Goal: Transaction & Acquisition: Purchase product/service

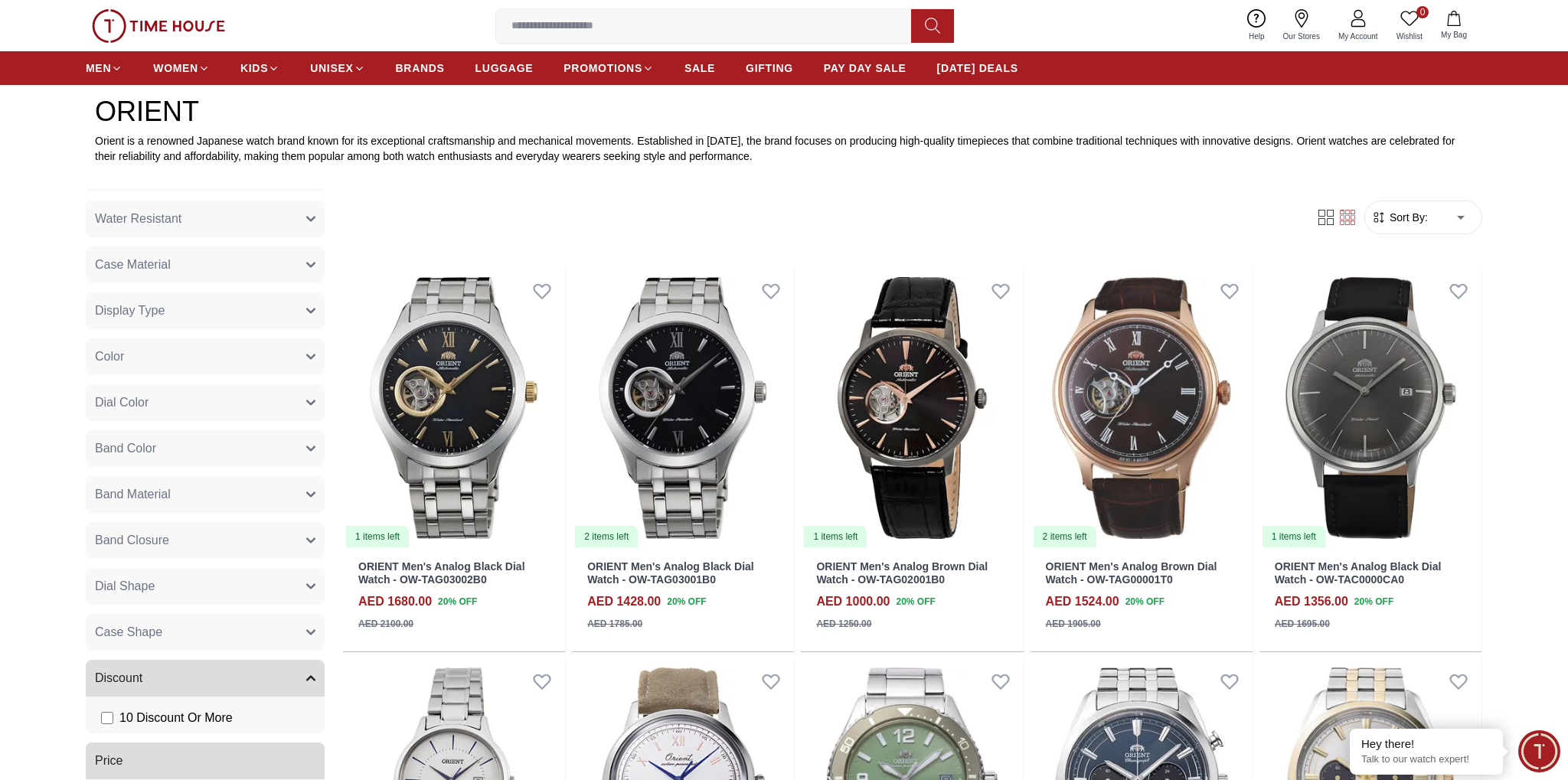
scroll to position [162, 0]
click at [255, 273] on button "Case Material" at bounding box center [205, 265] width 239 height 36
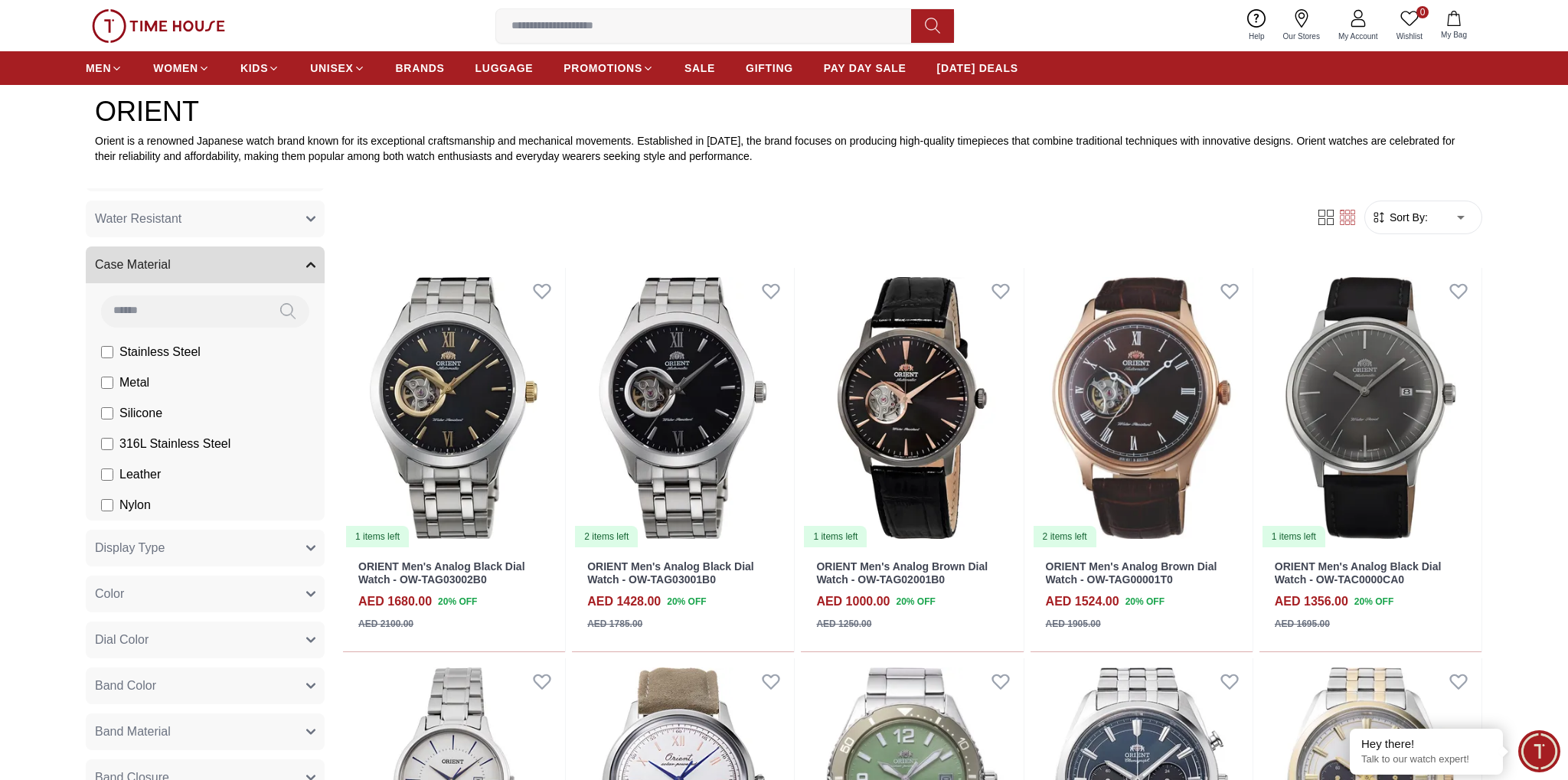
click at [250, 264] on button "Case Material" at bounding box center [205, 265] width 239 height 36
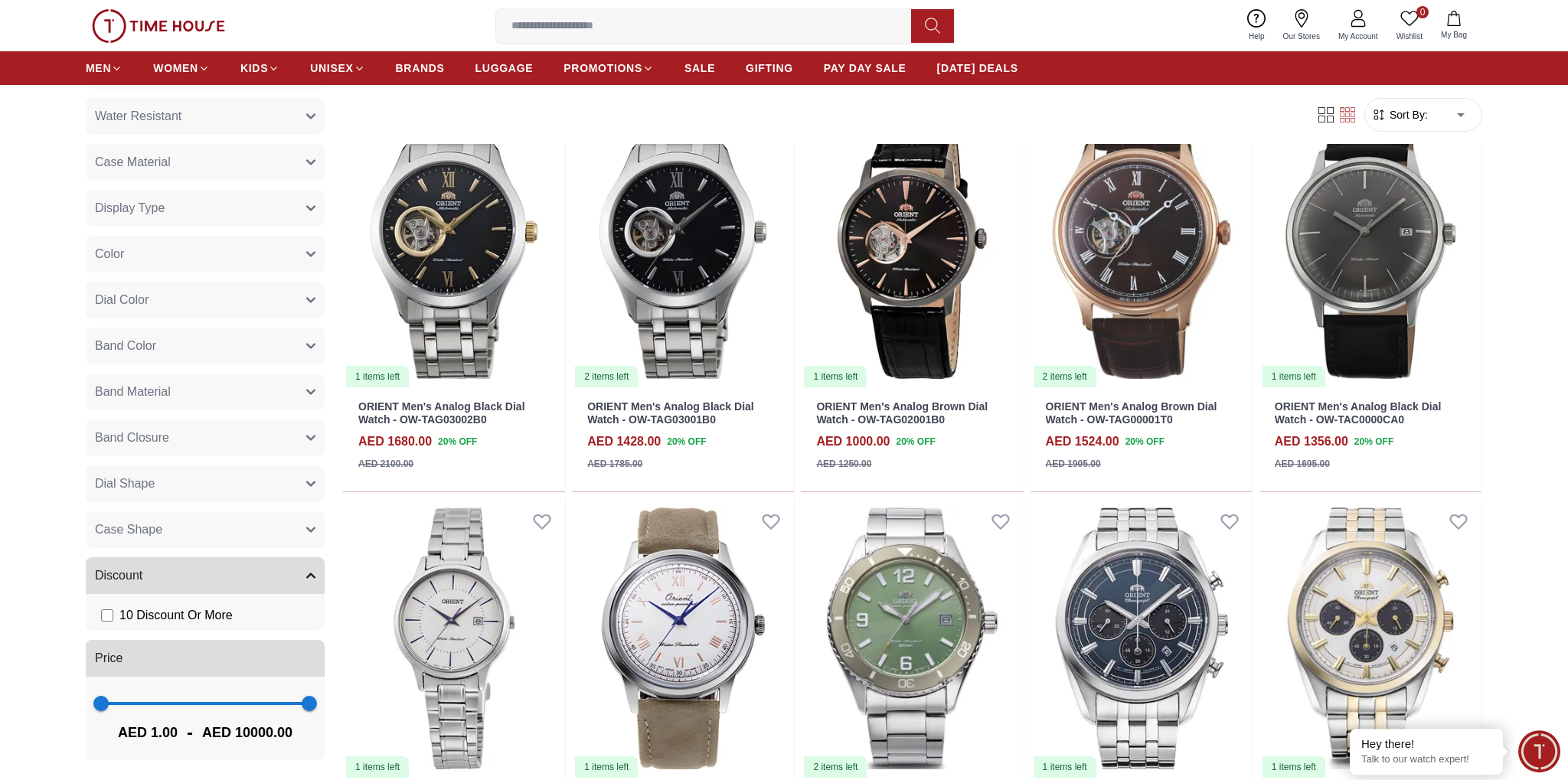
scroll to position [727, 0]
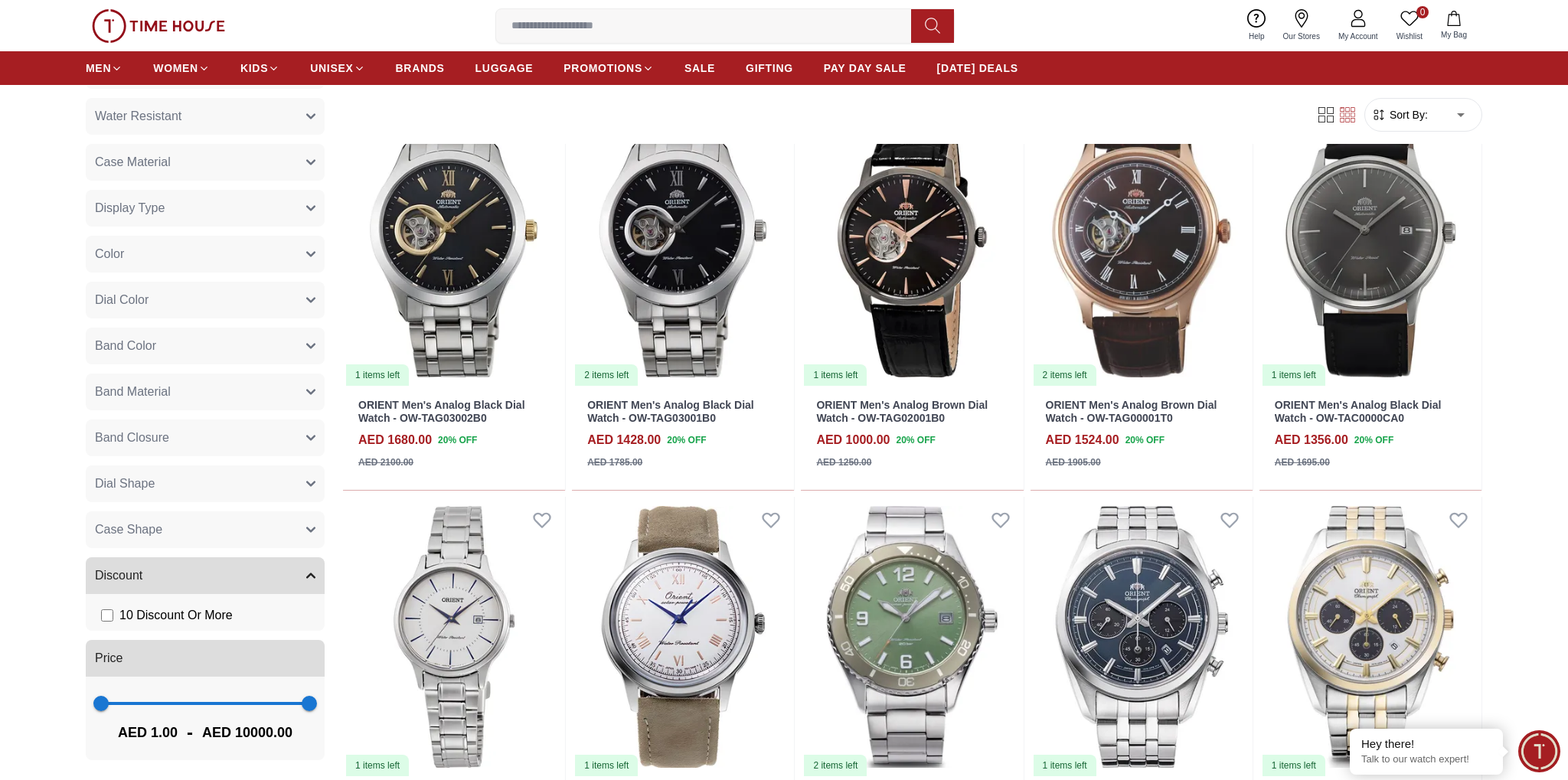
click at [222, 532] on button "Case Shape" at bounding box center [205, 529] width 239 height 36
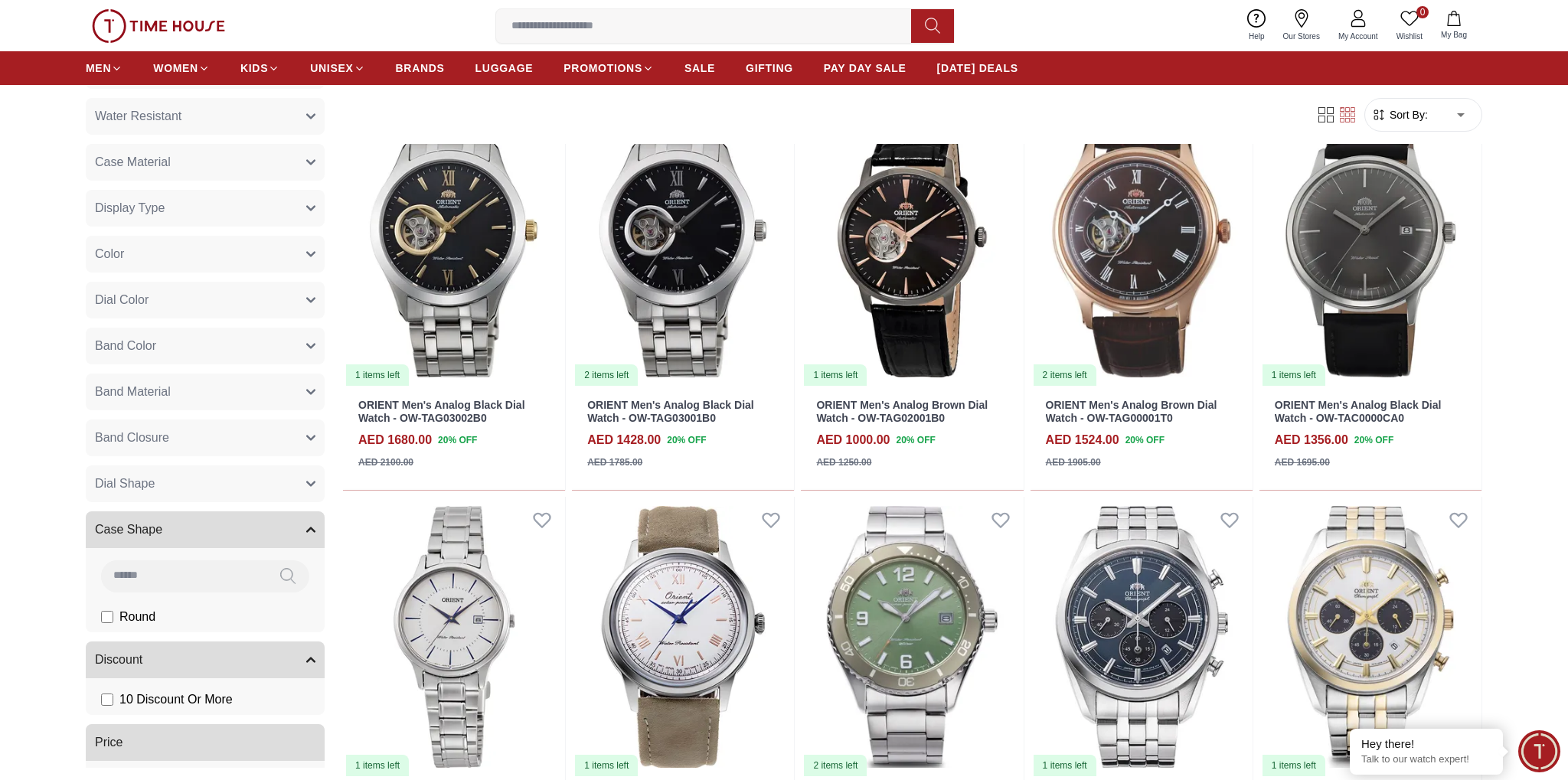
click at [222, 532] on button "Case Shape" at bounding box center [205, 529] width 239 height 36
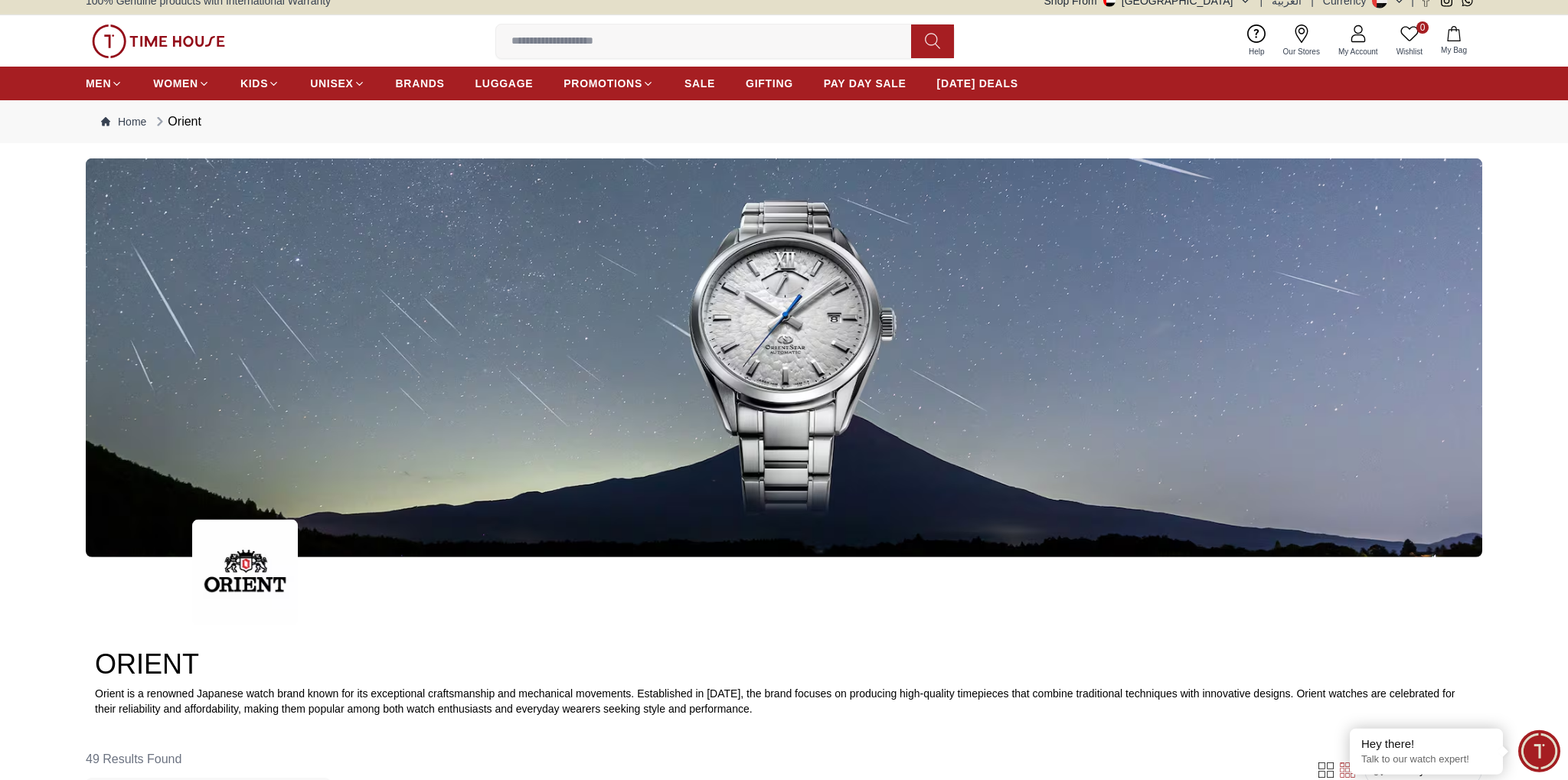
scroll to position [0, 0]
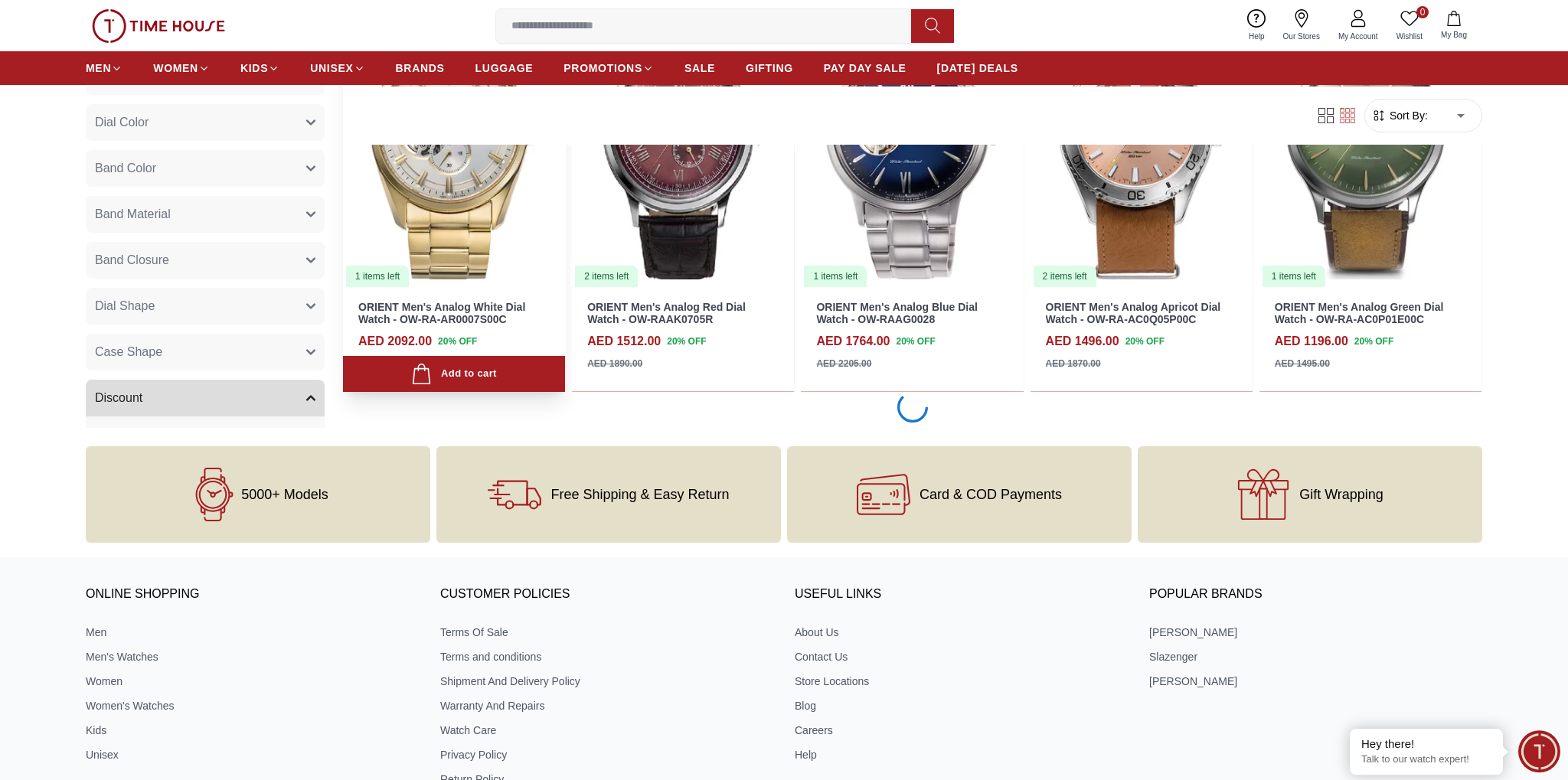
scroll to position [2021, 0]
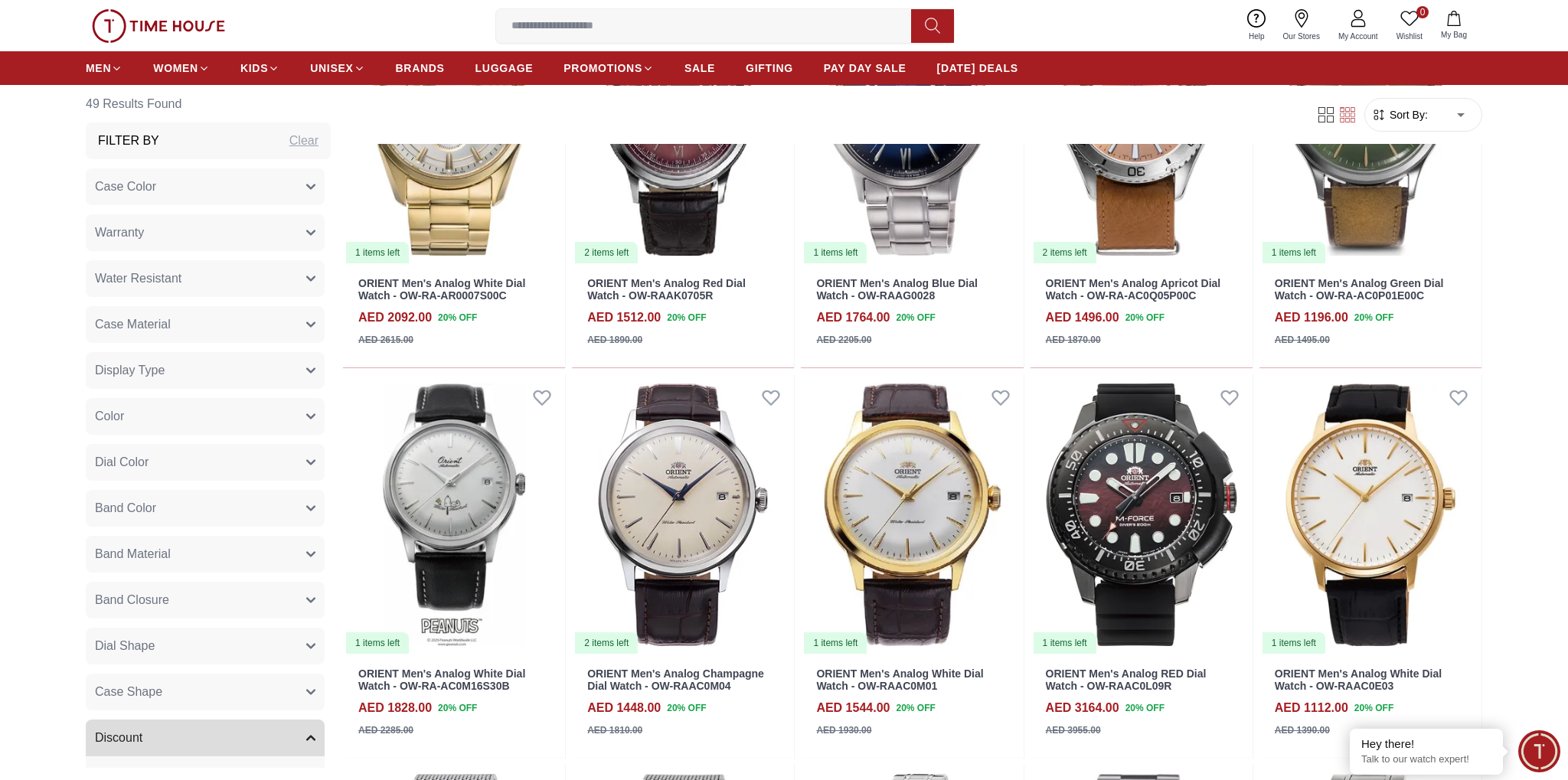
click at [228, 308] on button "Case Material" at bounding box center [205, 324] width 239 height 36
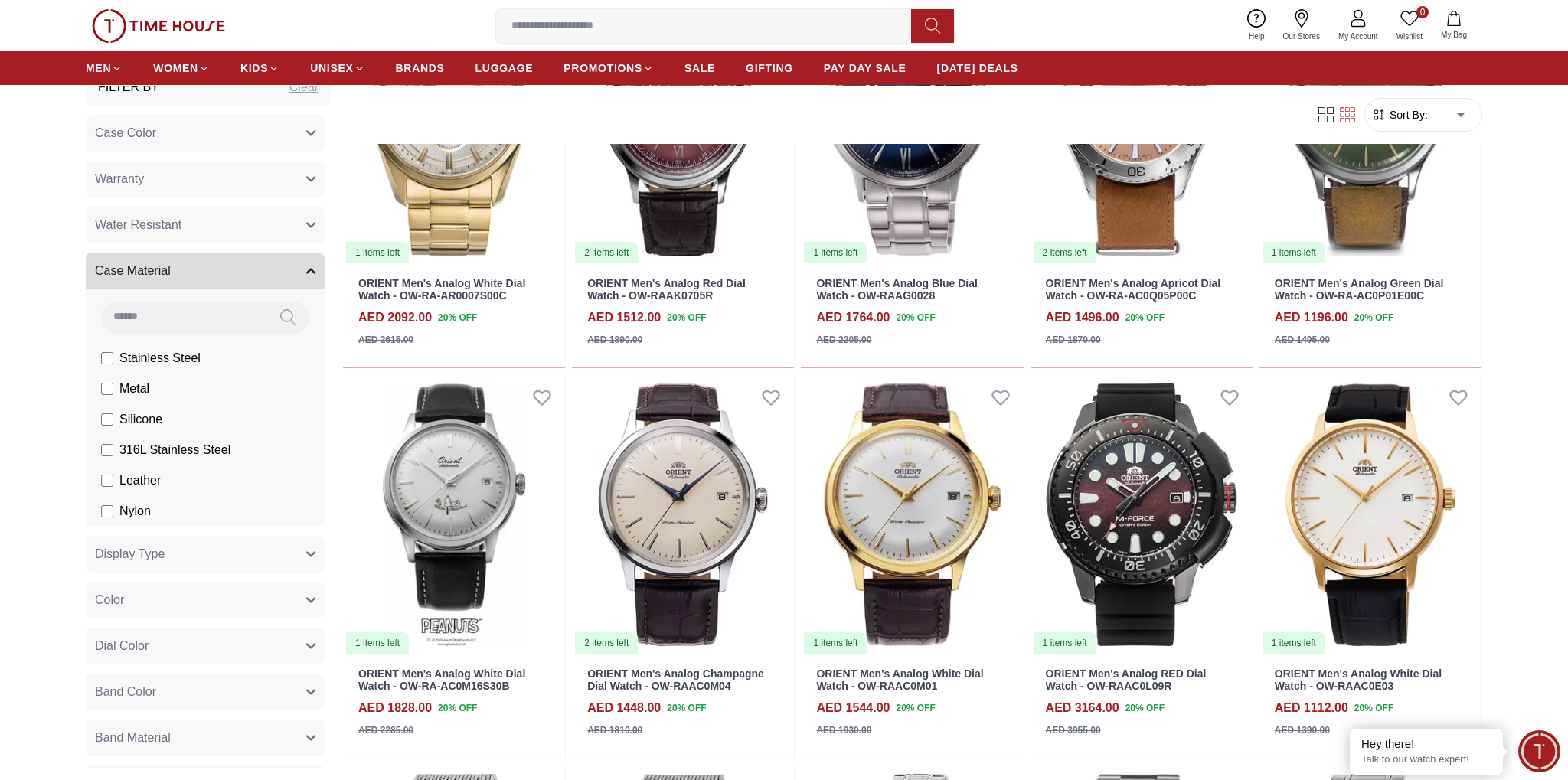
scroll to position [81, 0]
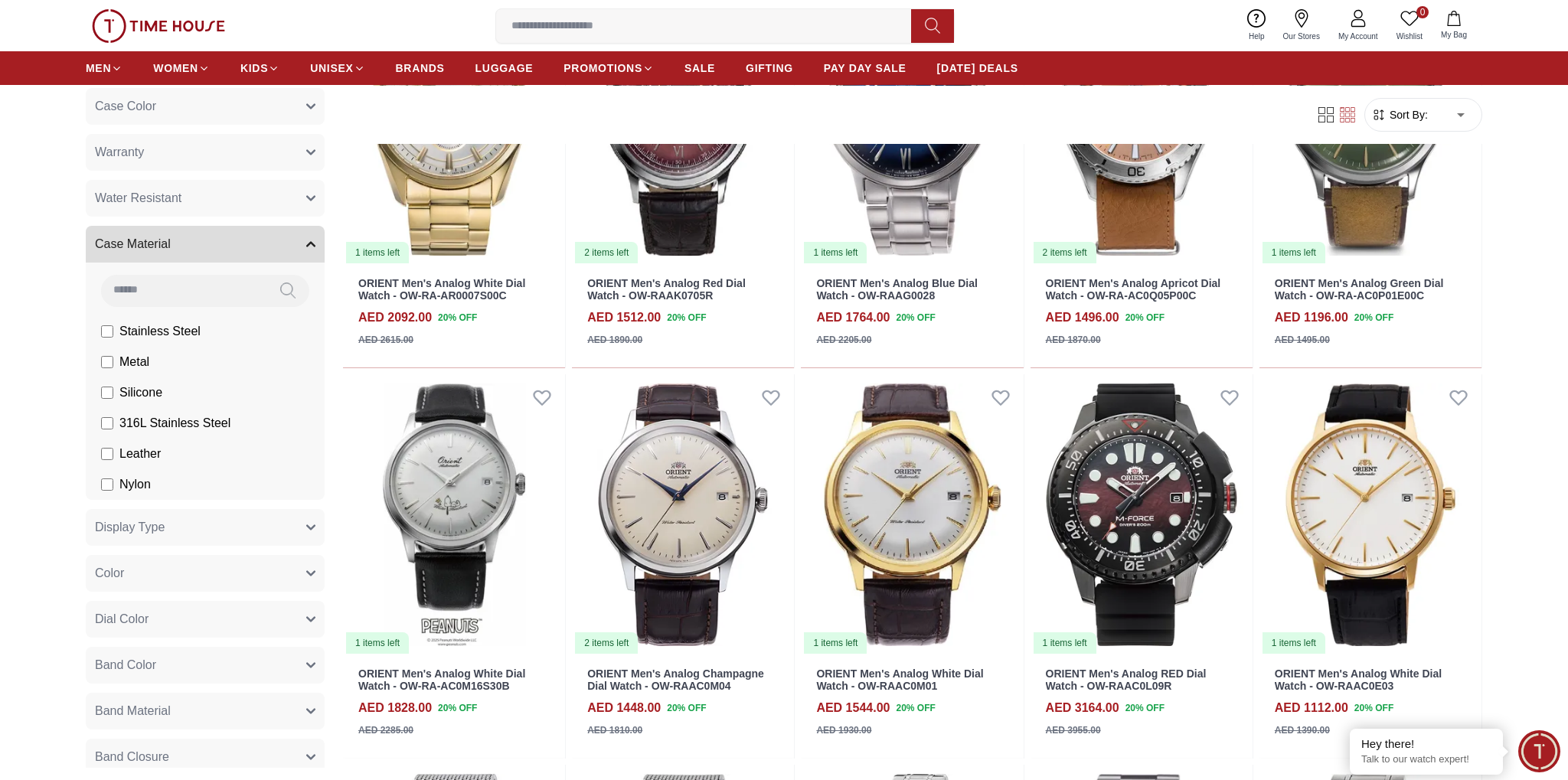
click at [188, 285] on input at bounding box center [184, 289] width 165 height 30
type input "*"
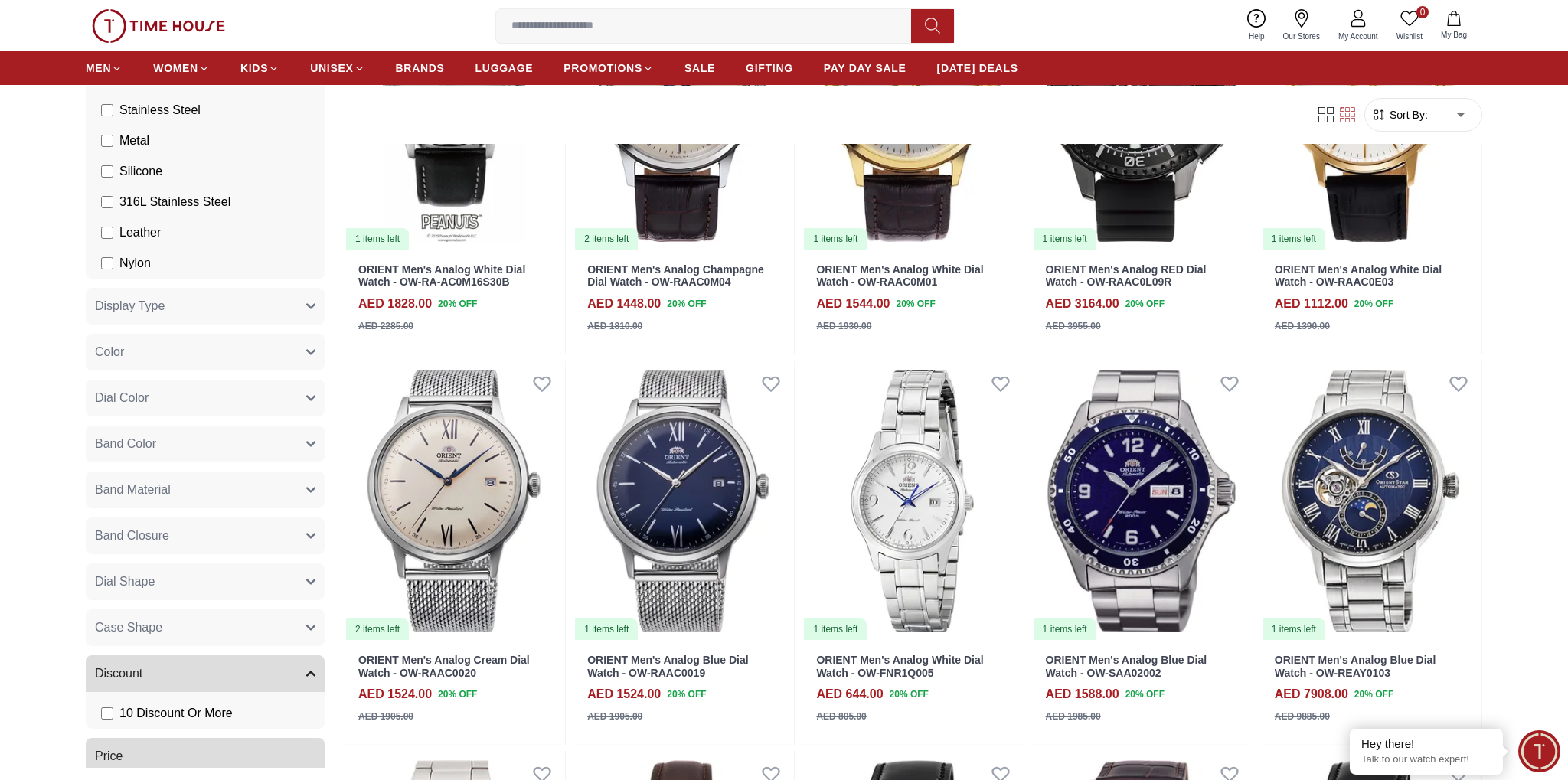
scroll to position [400, 0]
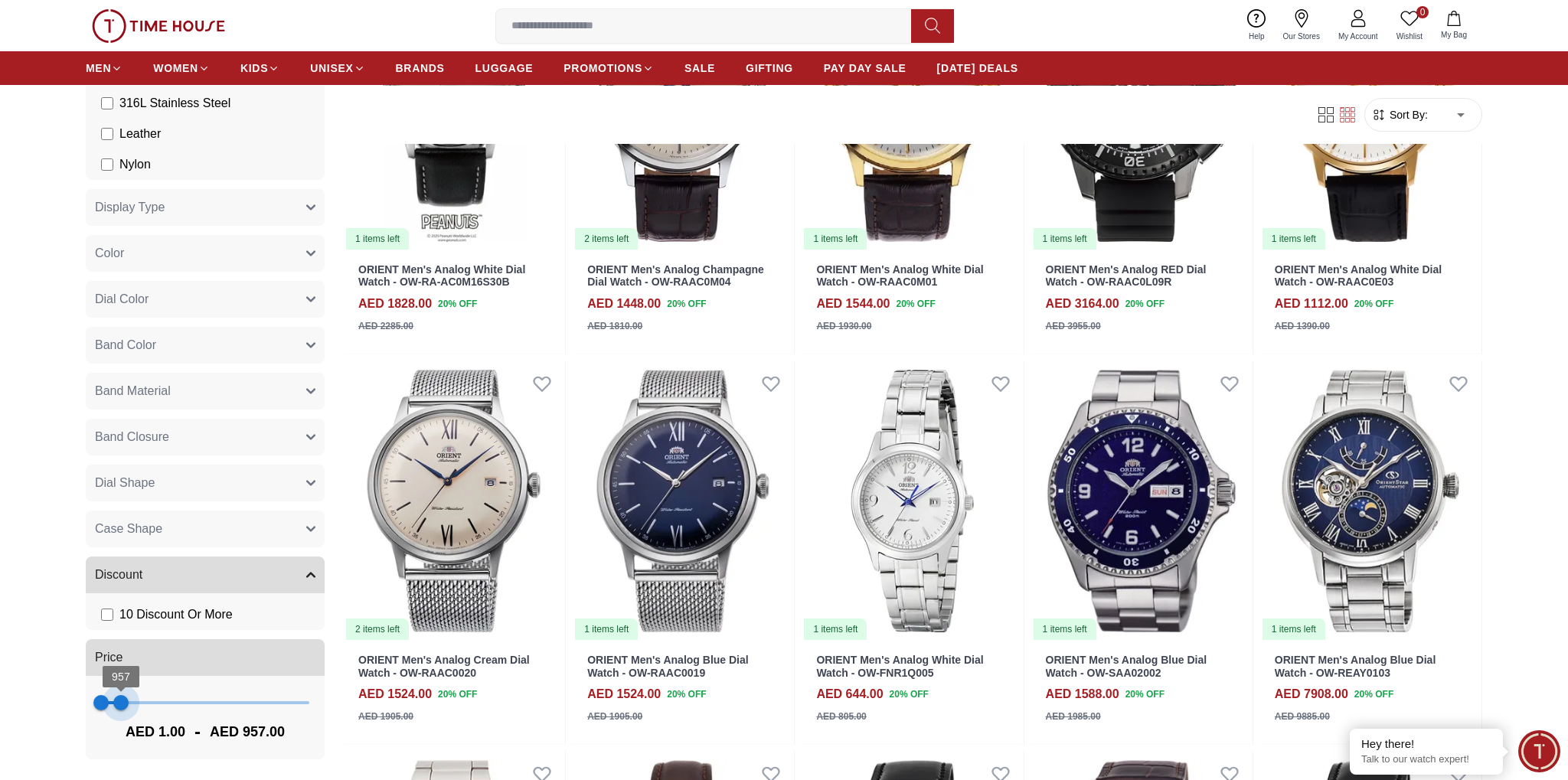
drag, startPoint x: 302, startPoint y: 706, endPoint x: 121, endPoint y: 729, distance: 182.5
click at [121, 729] on div "1 957 AED 1.00 - AED 957.00" at bounding box center [205, 717] width 239 height 84
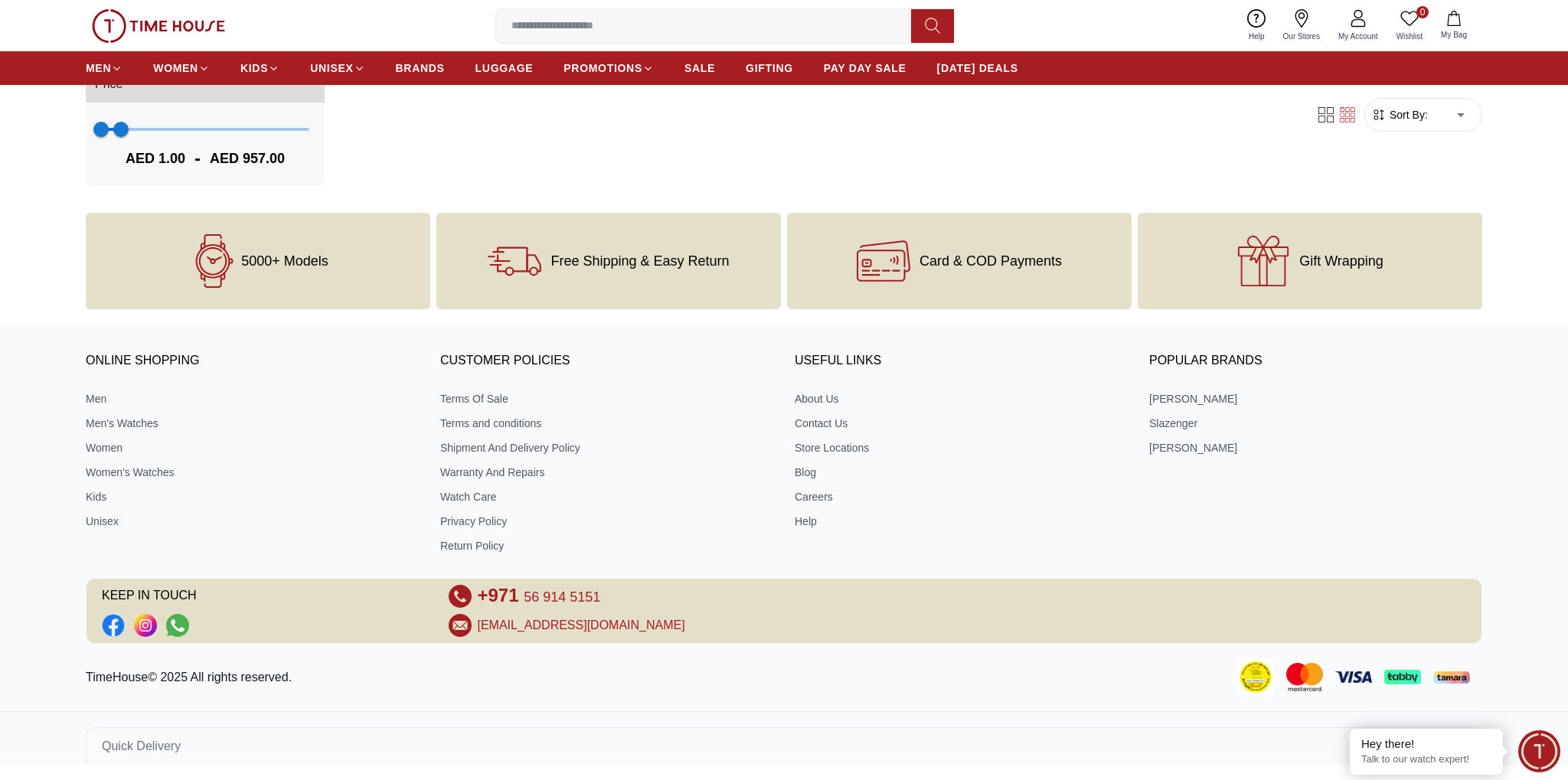
scroll to position [1240, 0]
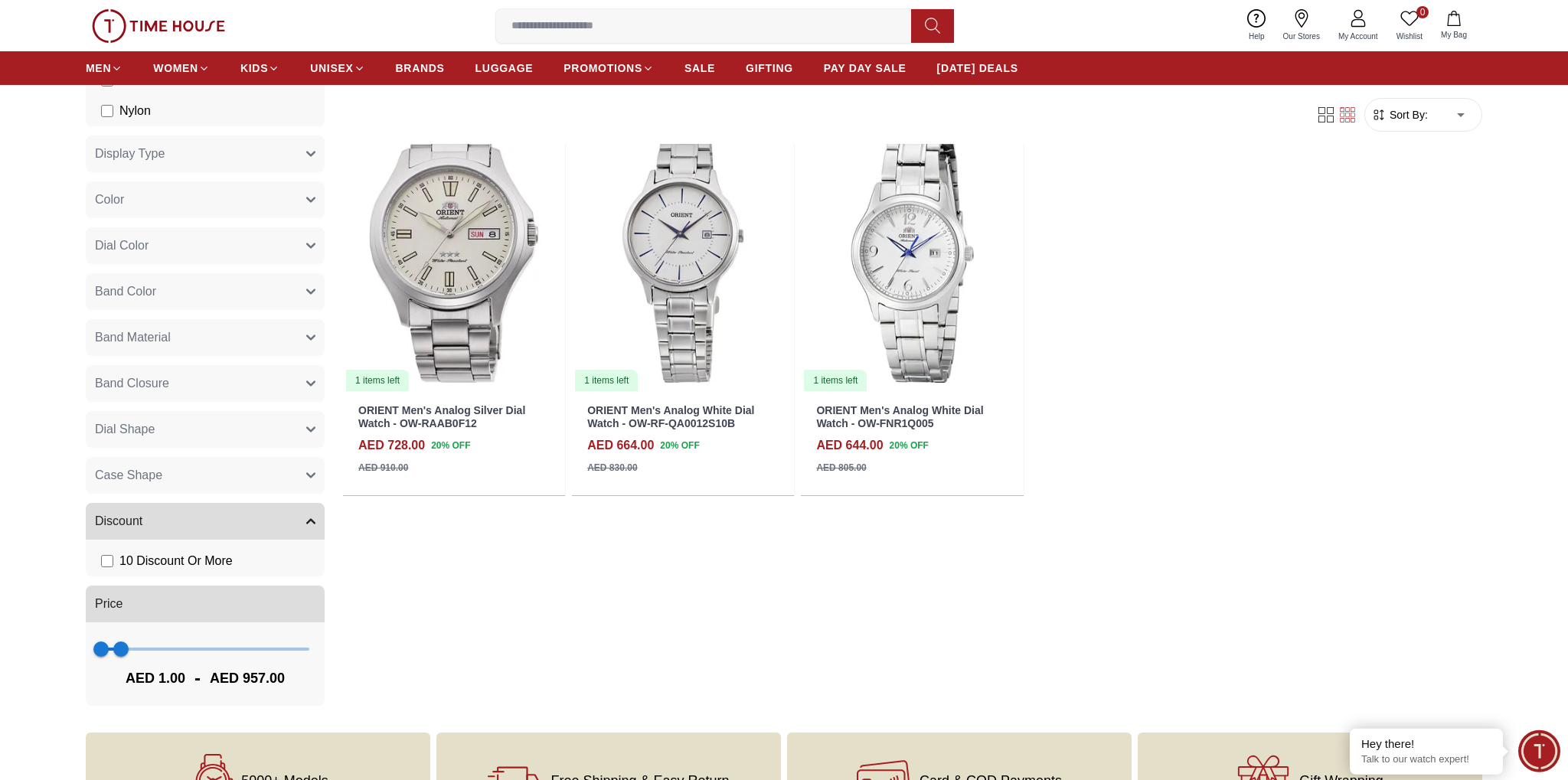
scroll to position [727, 0]
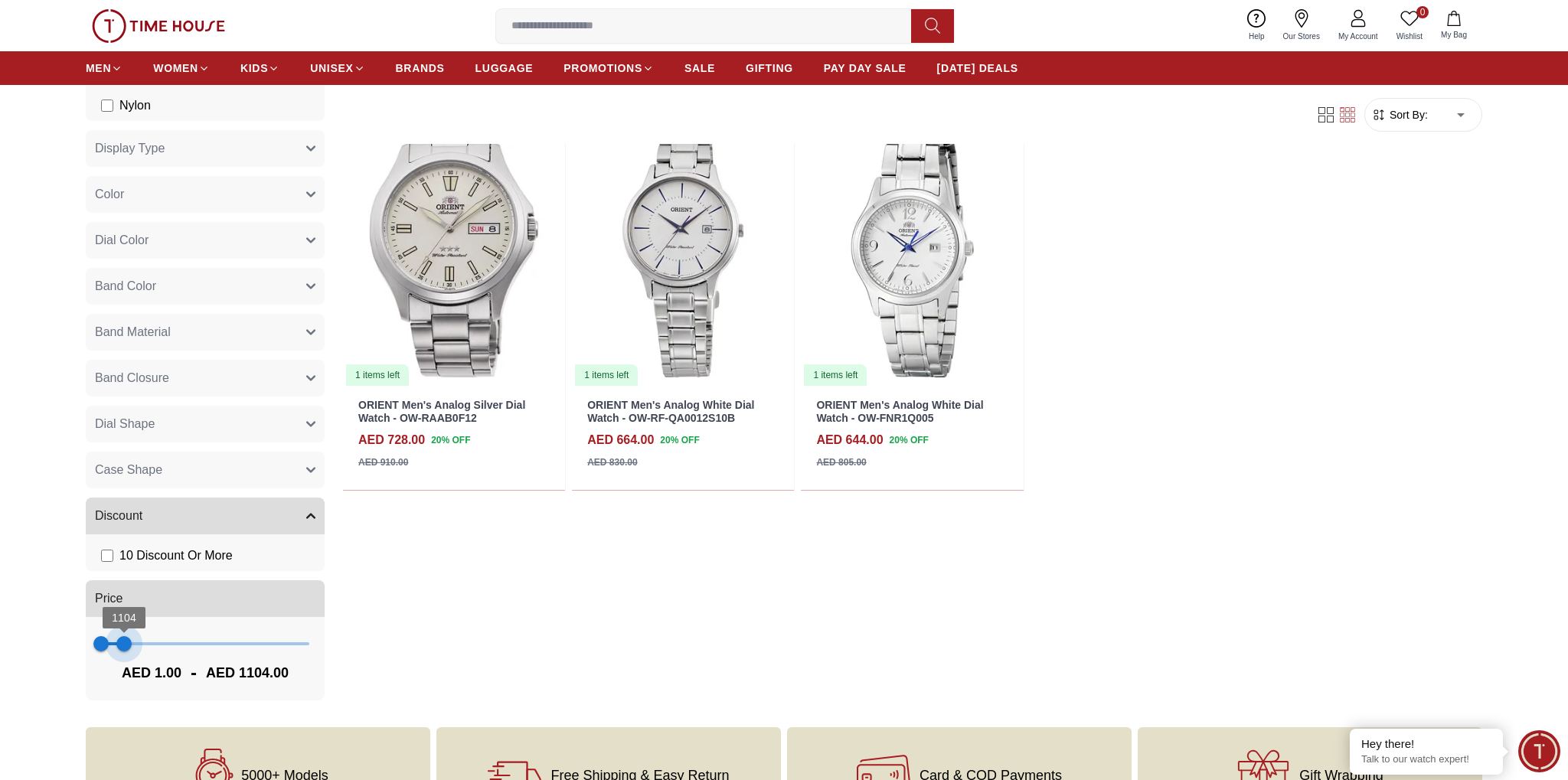
type input "****"
click at [124, 641] on span "1104" at bounding box center [124, 644] width 16 height 16
